Goal: Transaction & Acquisition: Purchase product/service

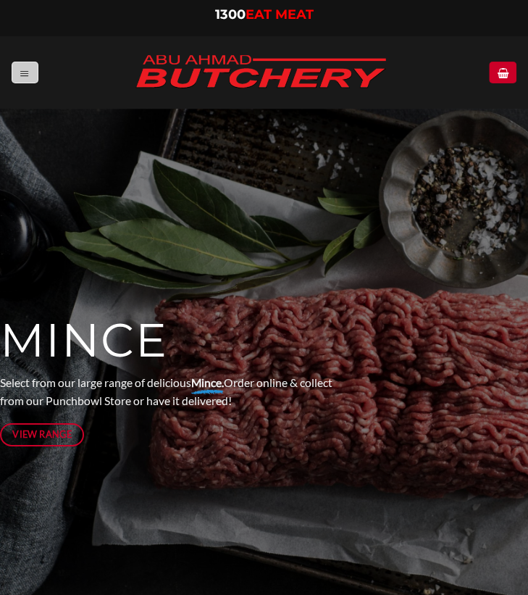
click at [26, 67] on icon "Menu" at bounding box center [25, 73] width 10 height 12
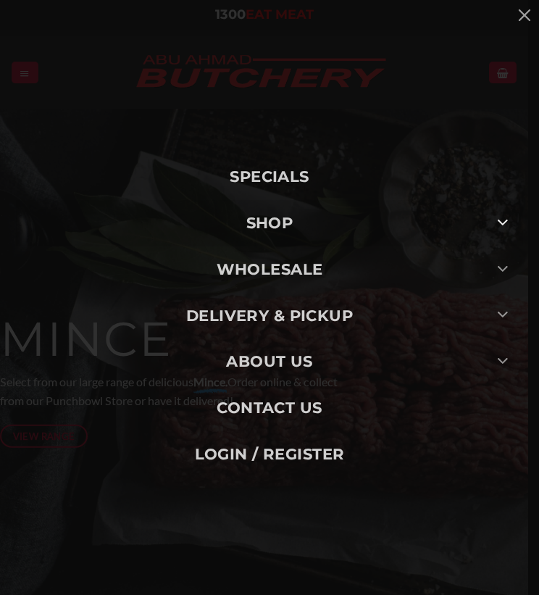
click at [507, 225] on icon "Toggle" at bounding box center [503, 222] width 12 height 21
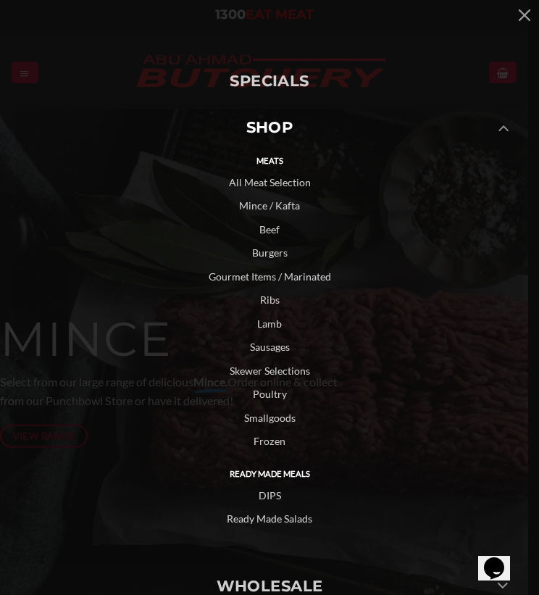
click at [263, 344] on link "Sausages" at bounding box center [269, 347] width 507 height 24
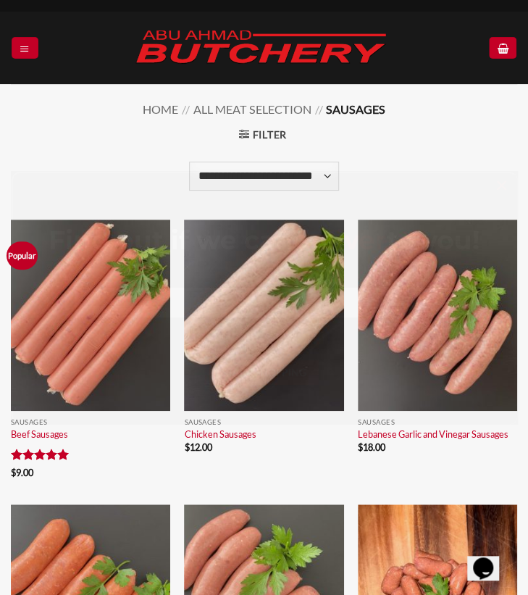
scroll to position [25, 0]
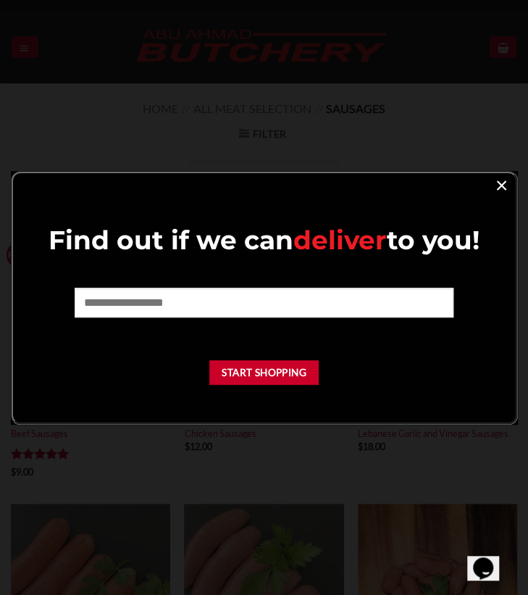
click at [502, 189] on link "×" at bounding box center [501, 185] width 21 height 20
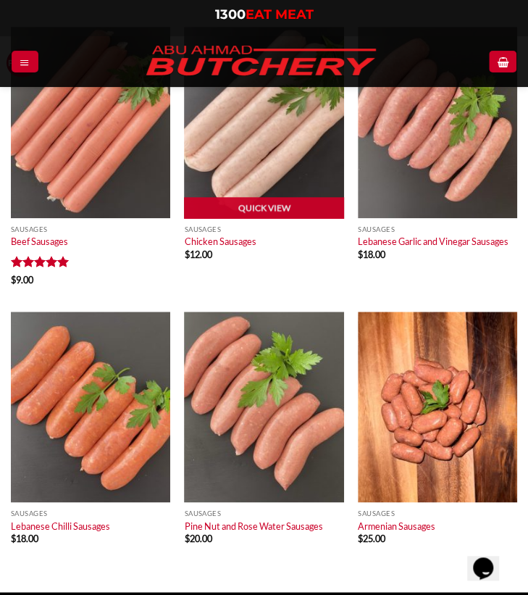
scroll to position [217, 0]
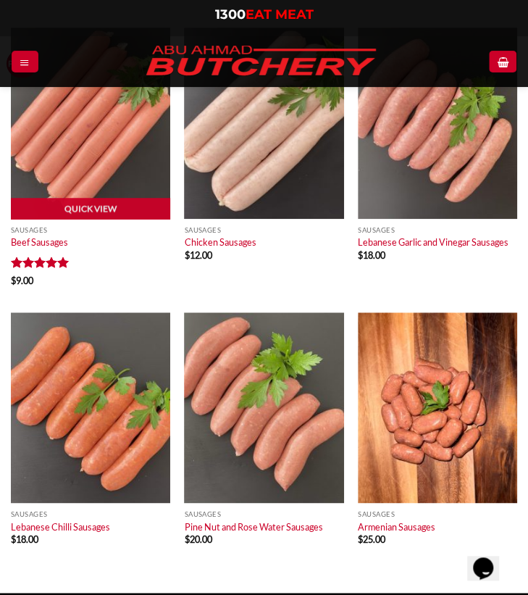
click at [123, 191] on img at bounding box center [90, 123] width 159 height 191
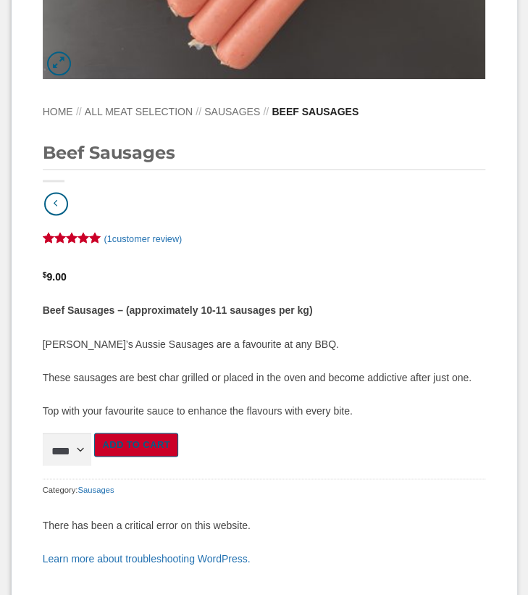
scroll to position [454, 0]
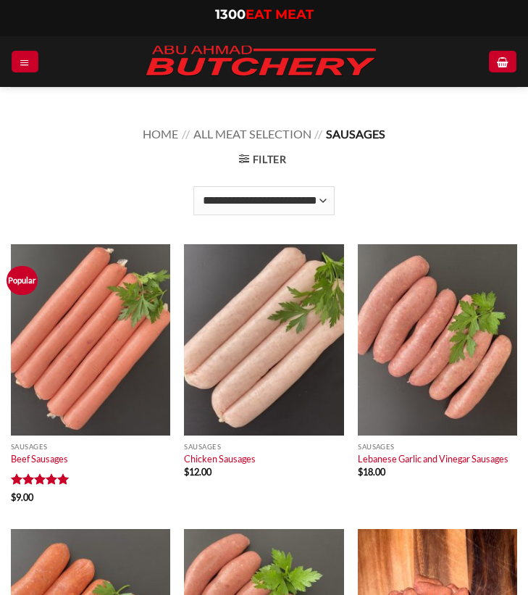
scroll to position [217, 0]
